Goal: Go to known website: Access a specific website the user already knows

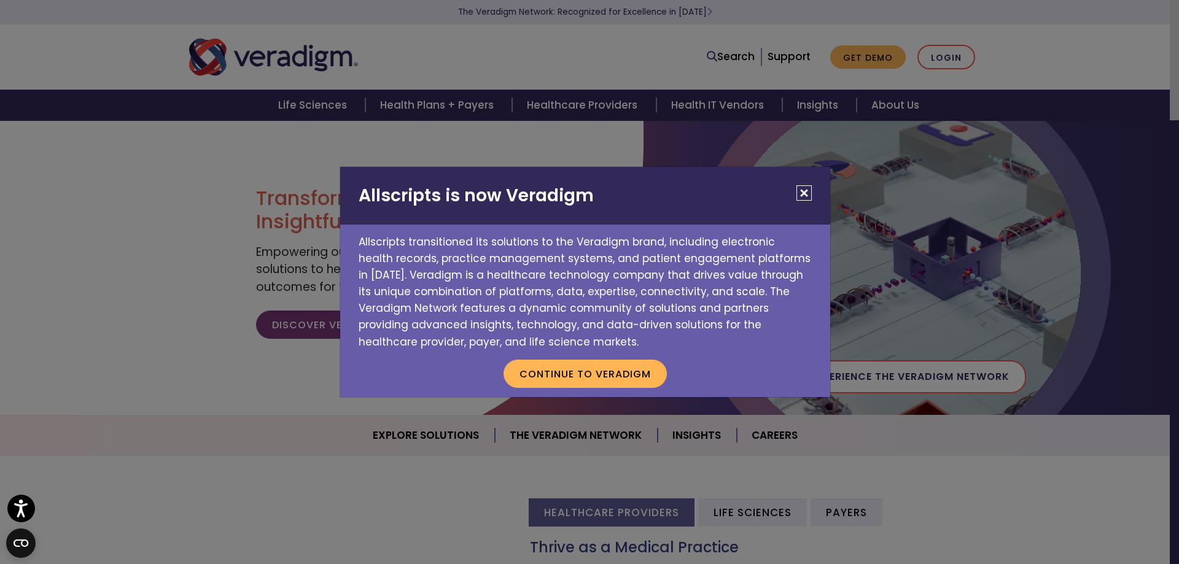
click at [808, 185] on button "Close" at bounding box center [803, 192] width 15 height 15
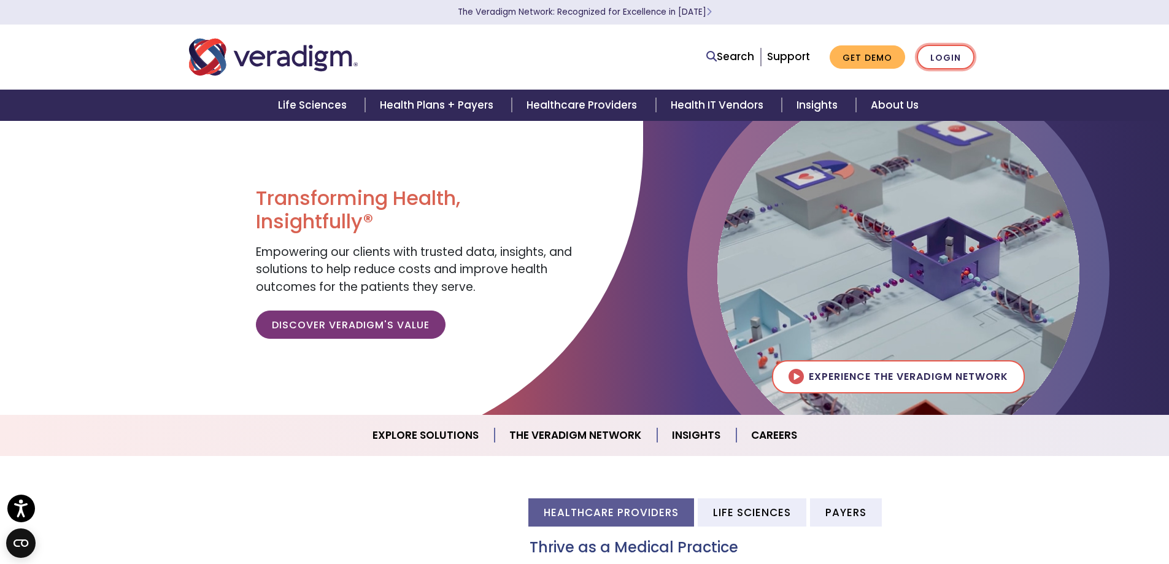
click at [947, 55] on link "Login" at bounding box center [946, 57] width 58 height 25
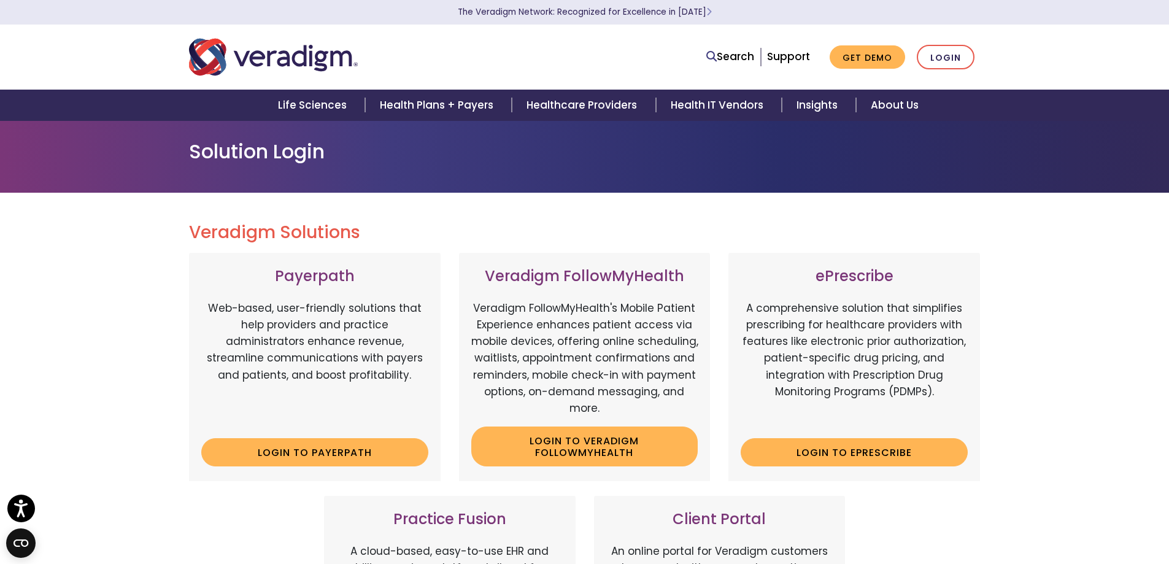
scroll to position [184, 0]
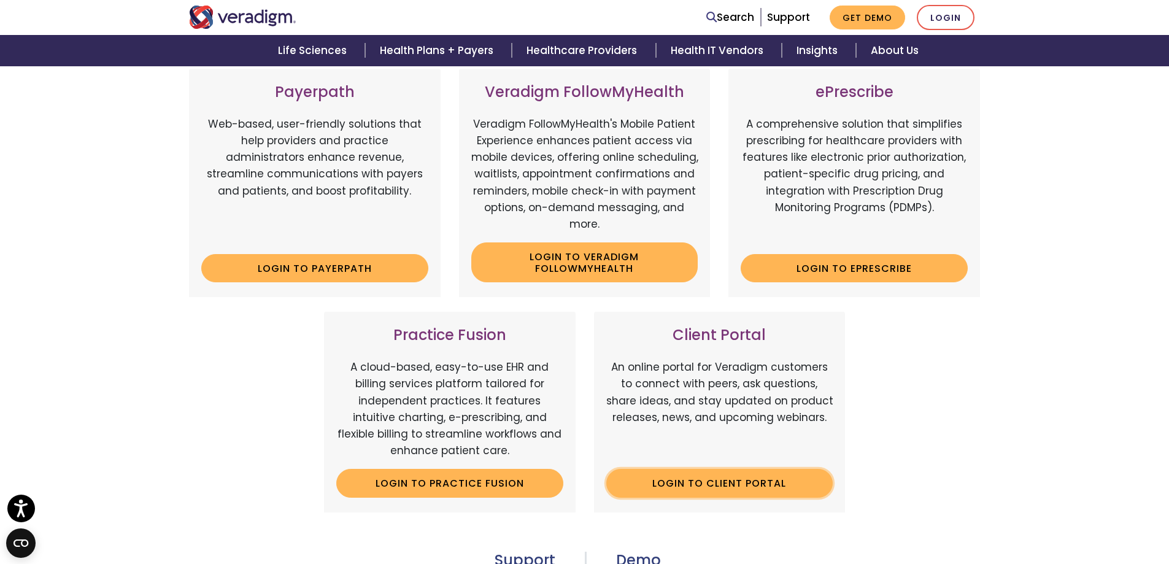
click at [710, 483] on link "Login to Client Portal" at bounding box center [720, 483] width 227 height 28
click at [692, 488] on link "Login to Client Portal" at bounding box center [720, 483] width 227 height 28
click at [705, 483] on link "Login to Client Portal" at bounding box center [720, 483] width 227 height 28
